Goal: Navigation & Orientation: Find specific page/section

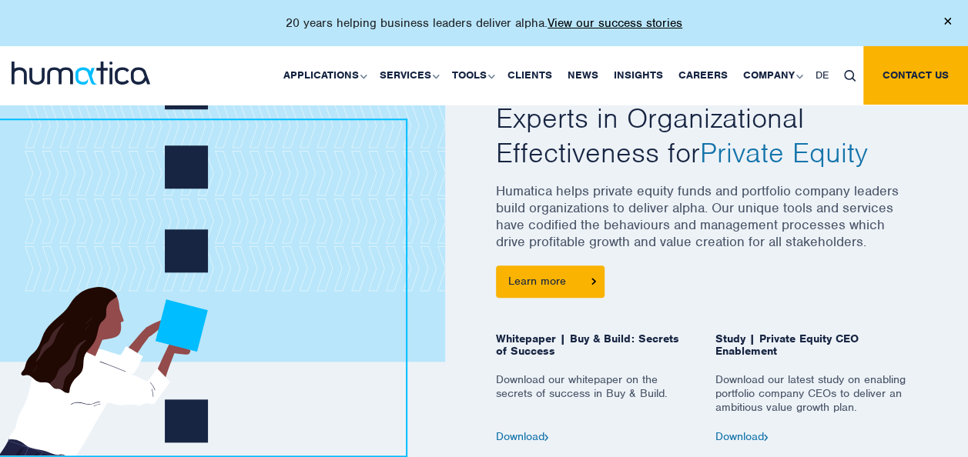
scroll to position [616, 0]
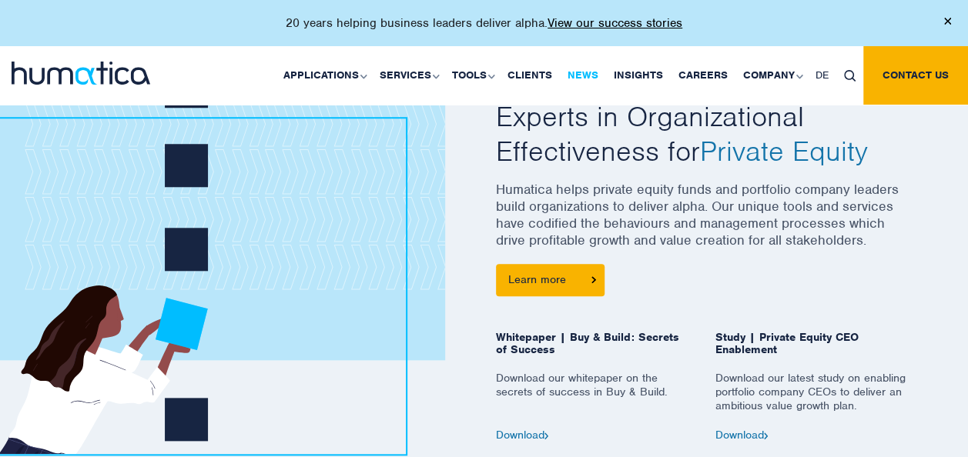
click at [591, 72] on link "News" at bounding box center [583, 75] width 46 height 59
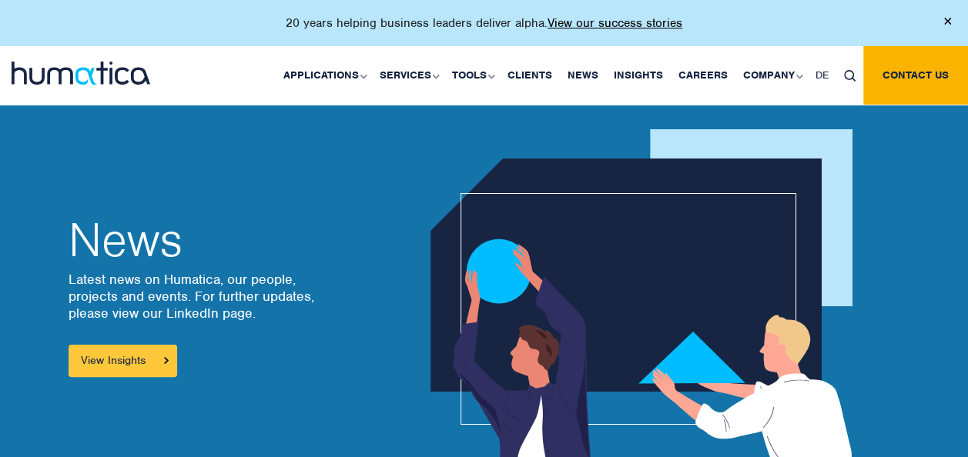
click at [129, 357] on link "View Insights" at bounding box center [123, 361] width 109 height 32
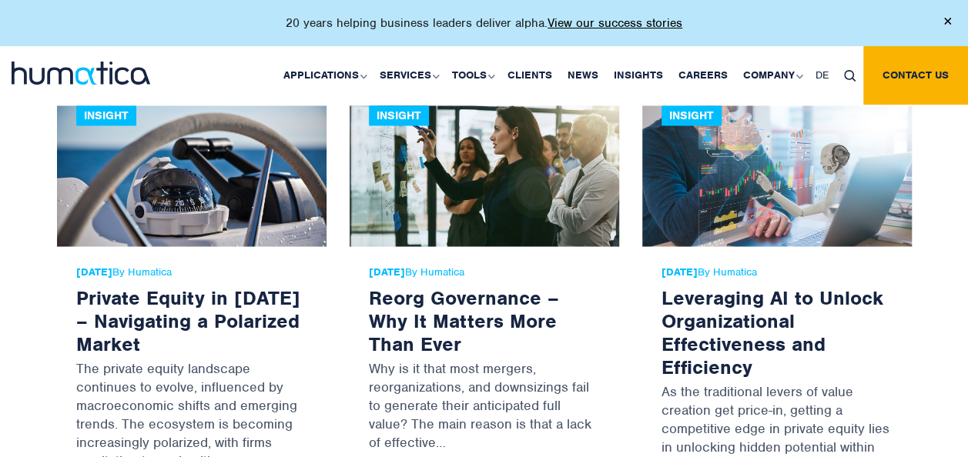
scroll to position [1155, 0]
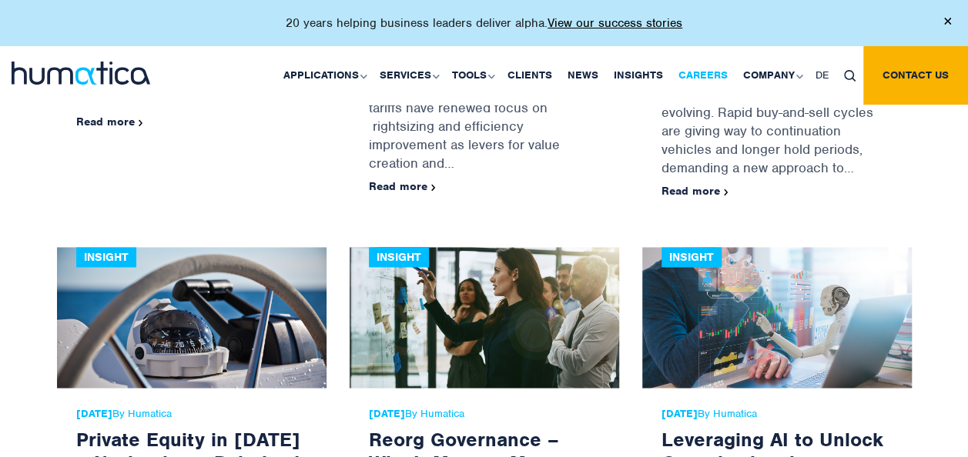
click at [699, 73] on link "Careers" at bounding box center [703, 75] width 65 height 59
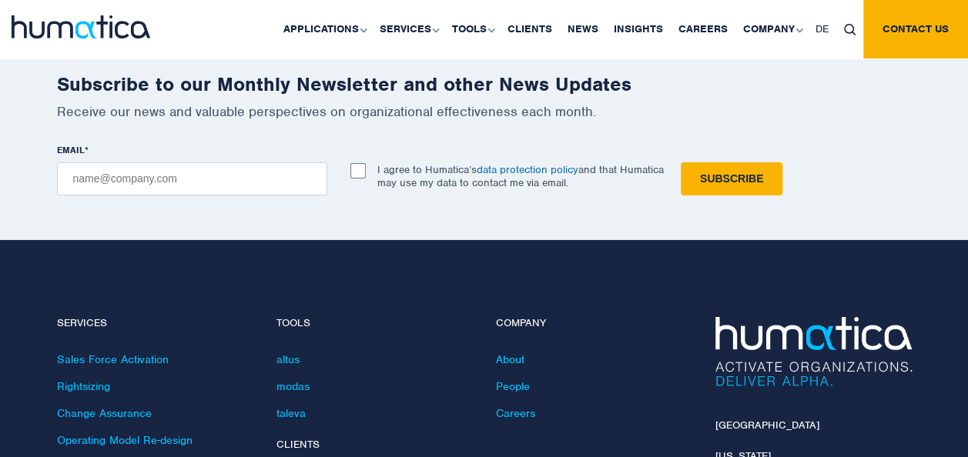
scroll to position [5467, 0]
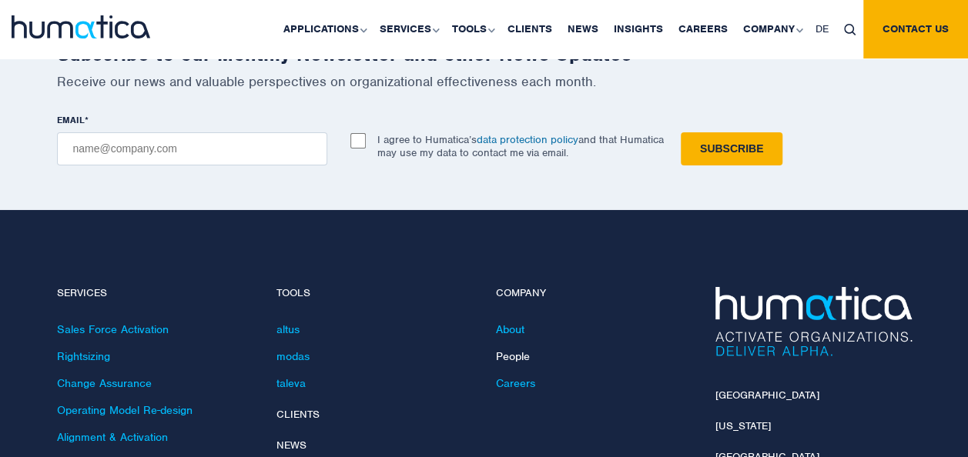
click at [512, 350] on link "People" at bounding box center [513, 357] width 34 height 14
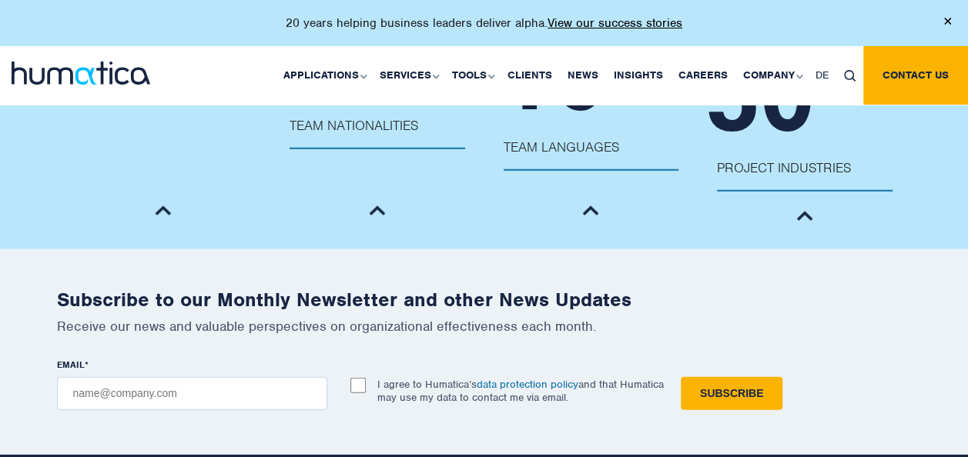
scroll to position [2156, 0]
